Goal: Find specific page/section: Find specific page/section

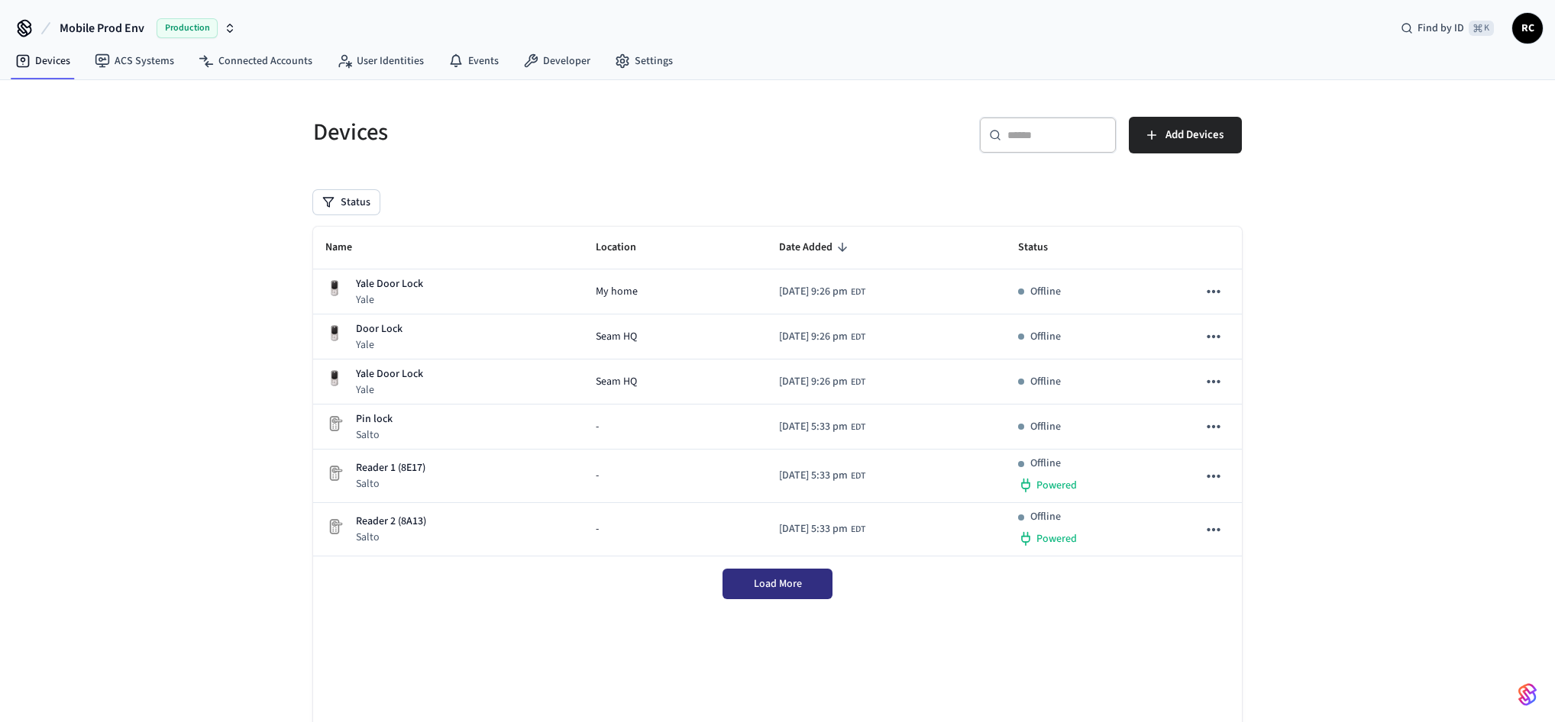
click at [800, 577] on span "Load More" at bounding box center [778, 584] width 48 height 15
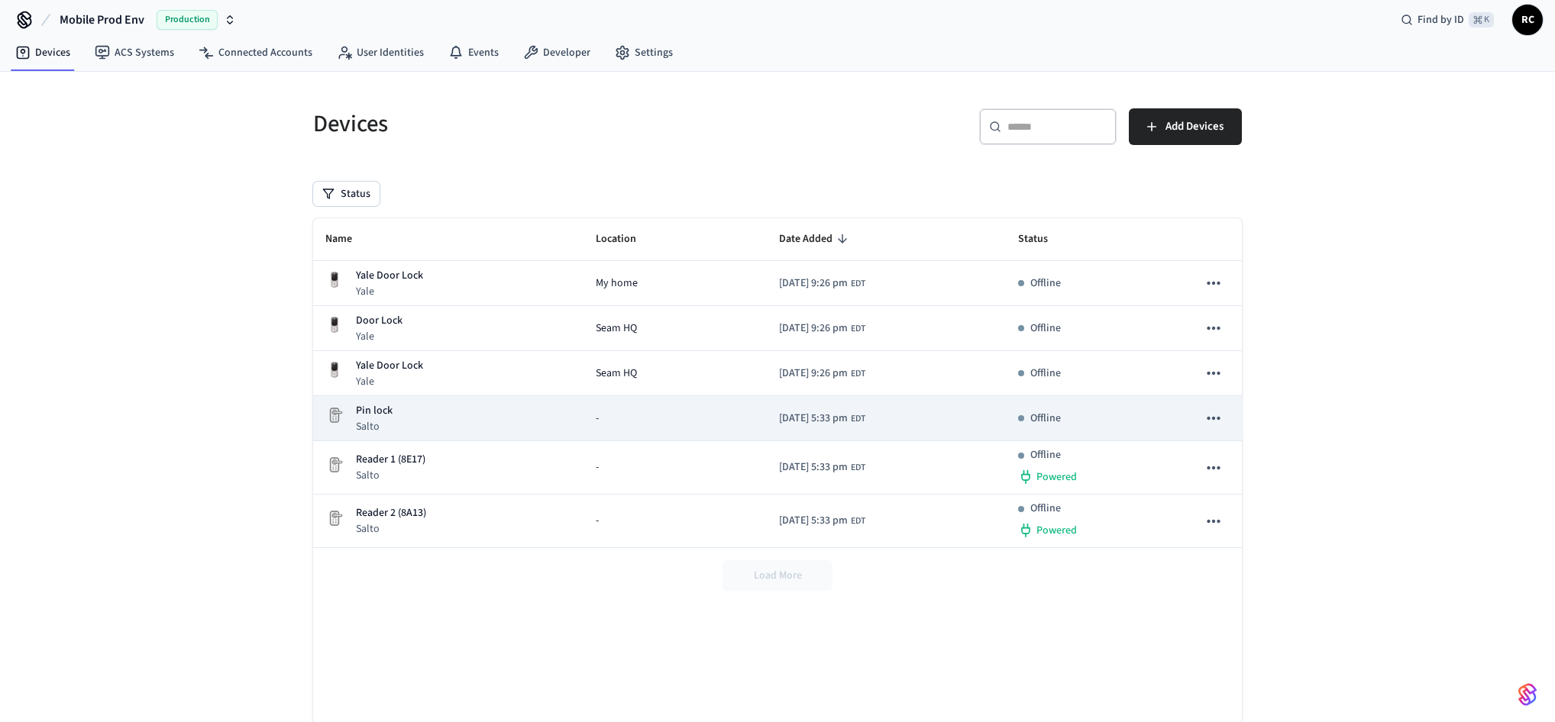
scroll to position [19, 0]
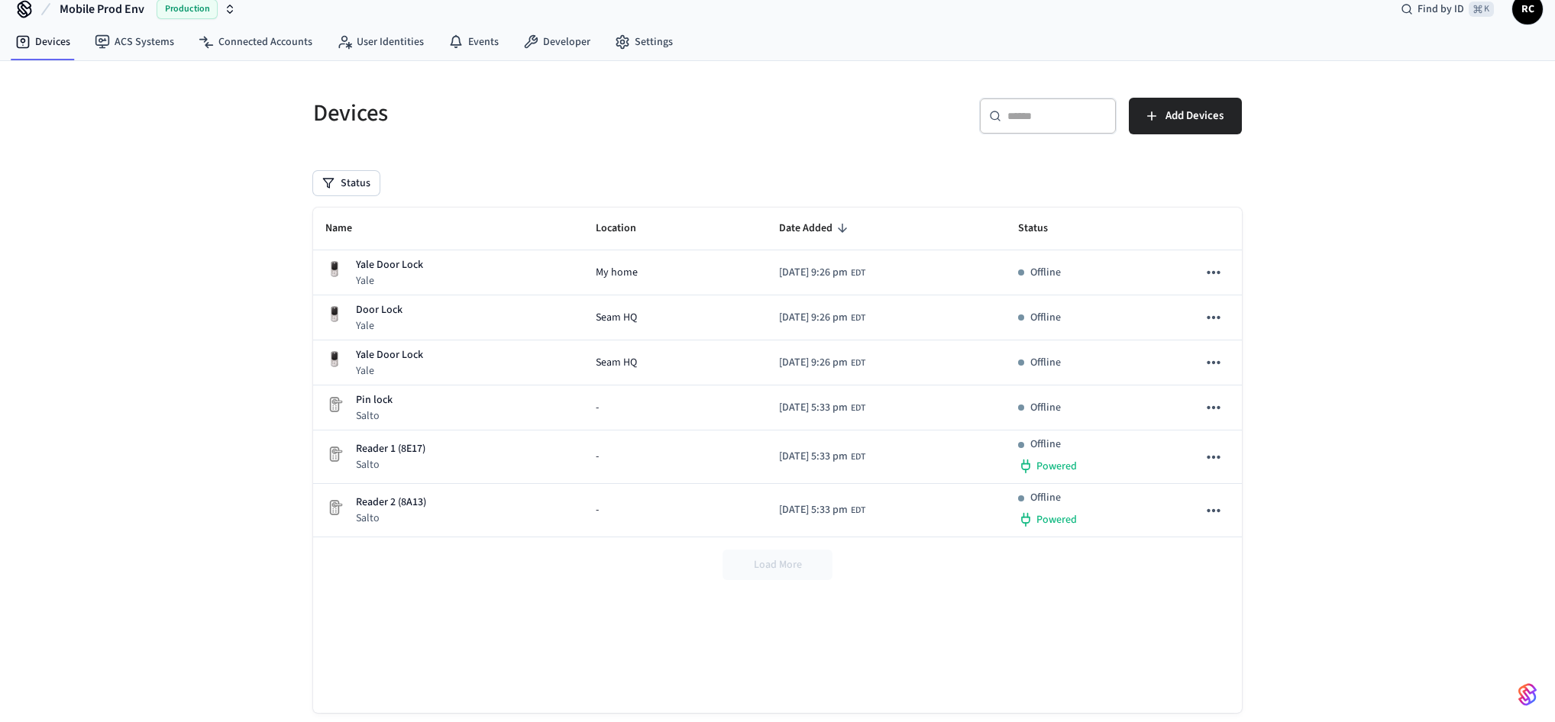
click at [1431, 321] on div "Devices ​ ​ Add Devices Status Name Location Date Added Status Yale Door Lock Y…" at bounding box center [777, 407] width 1555 height 693
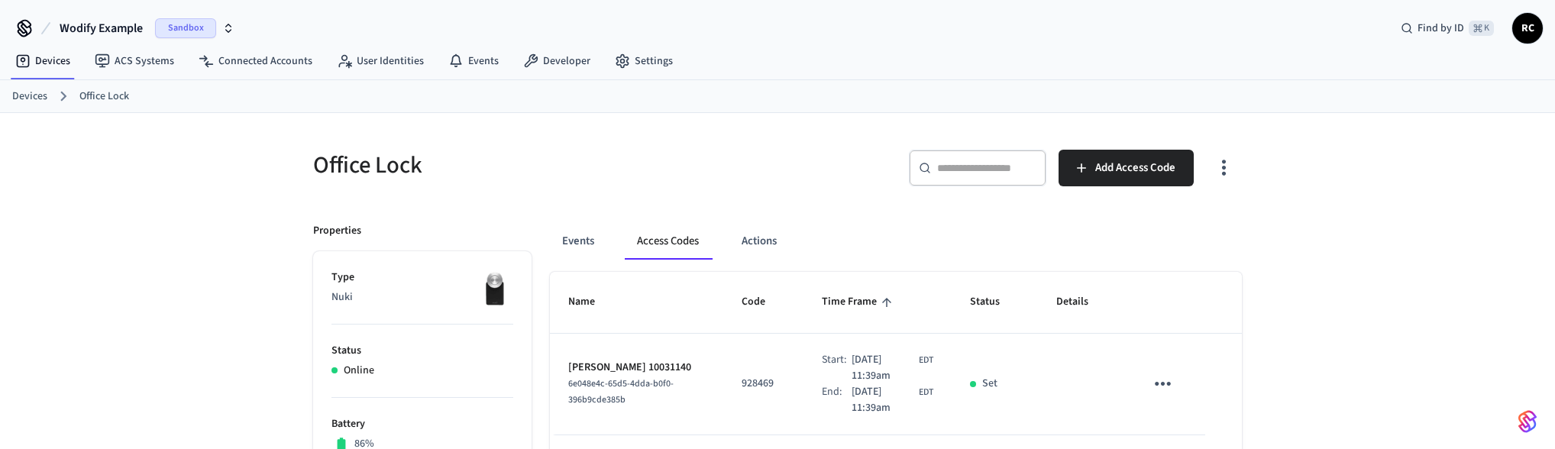
scroll to position [107, 0]
